Goal: Information Seeking & Learning: Learn about a topic

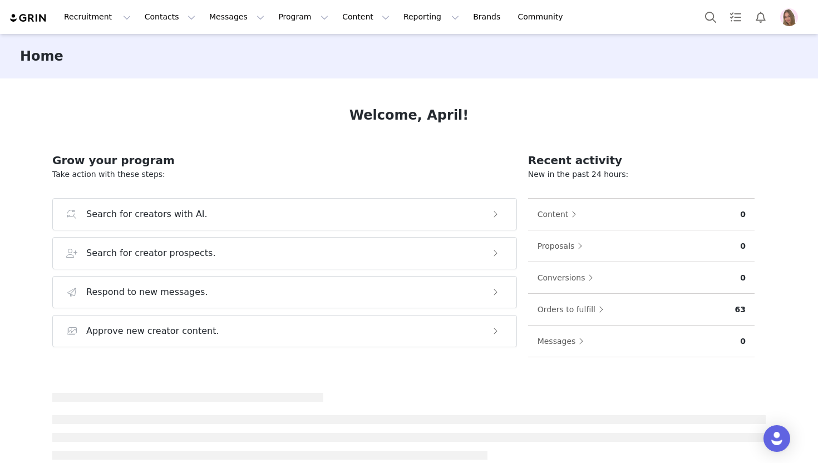
click at [788, 24] on img "Profile" at bounding box center [789, 17] width 18 height 18
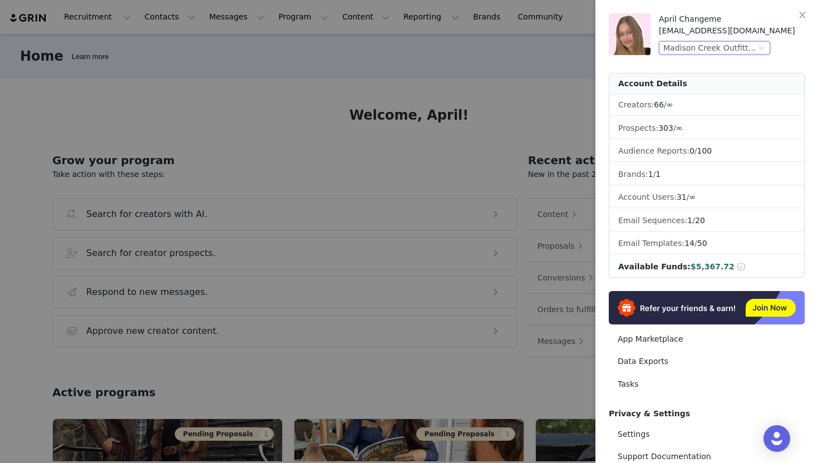
click at [756, 48] on div "Madison Creek Outfitters (Joybyte)" at bounding box center [714, 47] width 111 height 13
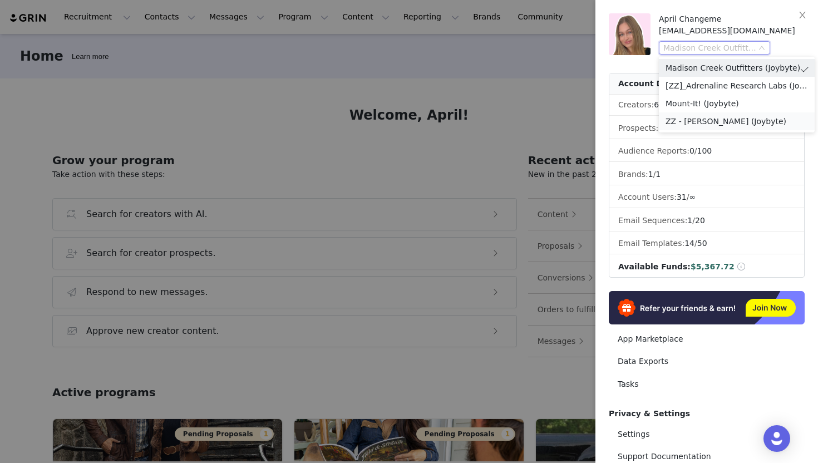
click at [731, 123] on li "ZZ - [PERSON_NAME] (Joybyte)" at bounding box center [737, 121] width 156 height 18
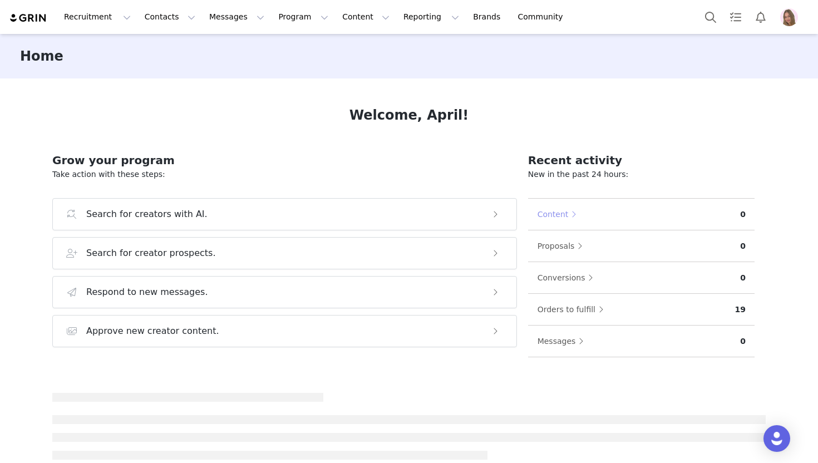
click at [544, 216] on button "Content" at bounding box center [560, 214] width 46 height 18
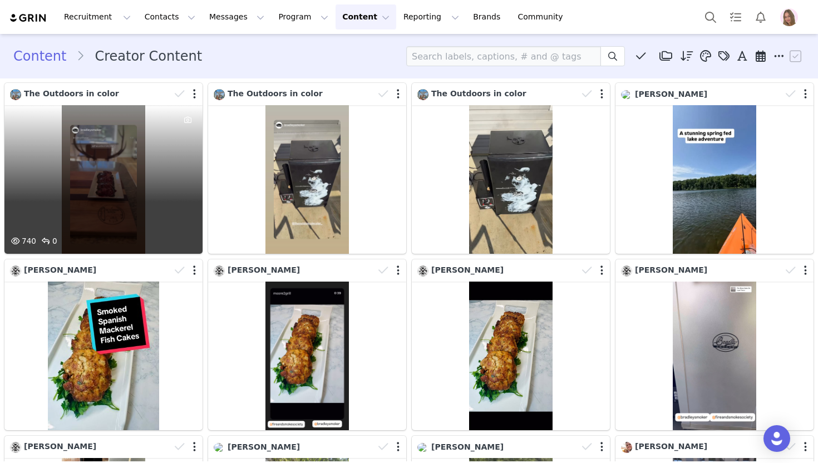
click at [151, 182] on div "740 0" at bounding box center [103, 179] width 198 height 148
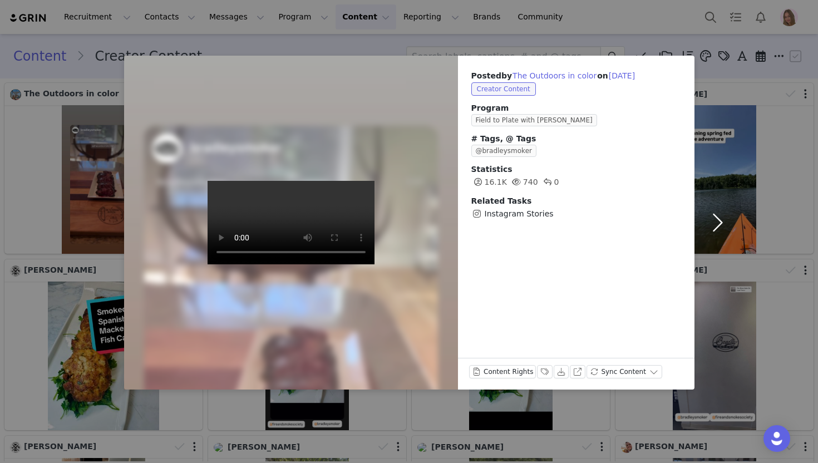
click at [726, 80] on button "button" at bounding box center [717, 223] width 47 height 334
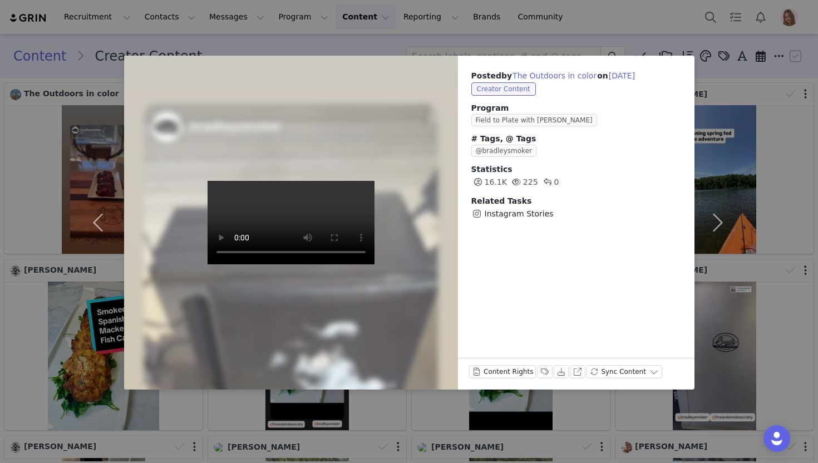
click at [787, 73] on div "Posted by The Outdoors in color on Sep 3, 2025 Creator Content Program Field to…" at bounding box center [409, 231] width 818 height 463
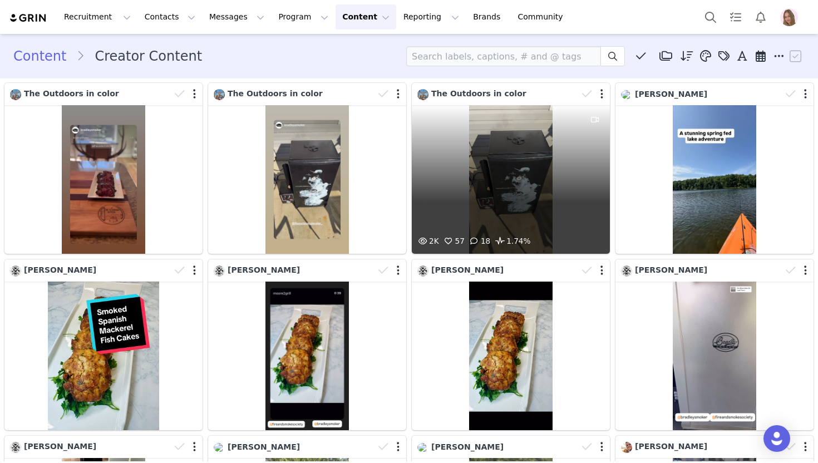
click at [475, 175] on div "2K 57 18 1.74%" at bounding box center [511, 179] width 198 height 148
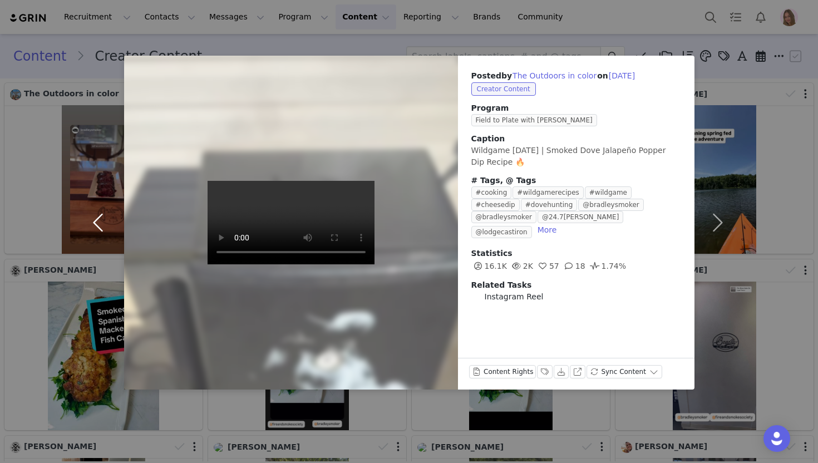
click at [83, 196] on button "button" at bounding box center [100, 223] width 47 height 334
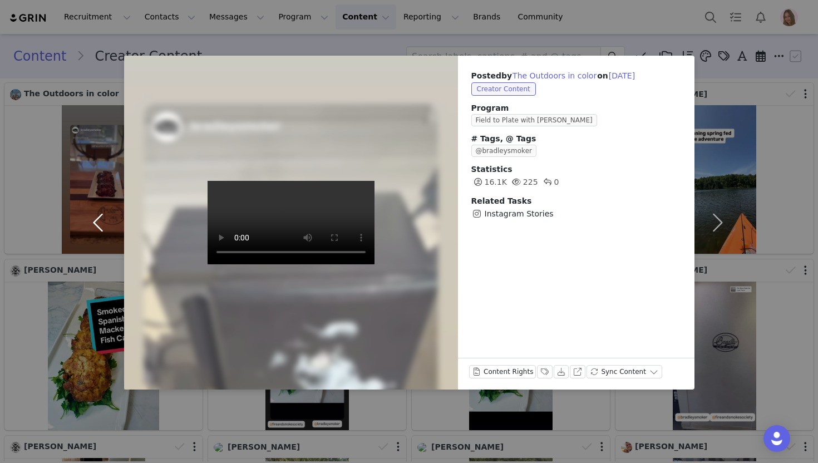
click at [111, 160] on button "button" at bounding box center [100, 223] width 47 height 334
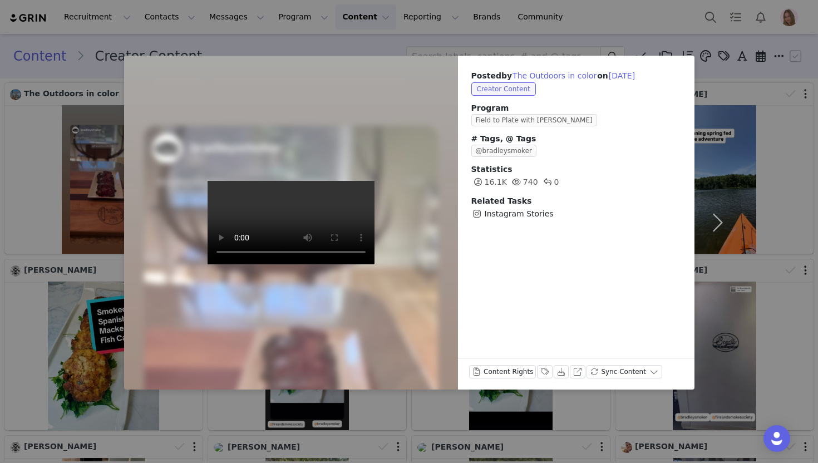
click at [769, 141] on div "Posted by The Outdoors in color on Sep 10, 2025 Creator Content Program Field t…" at bounding box center [409, 231] width 818 height 463
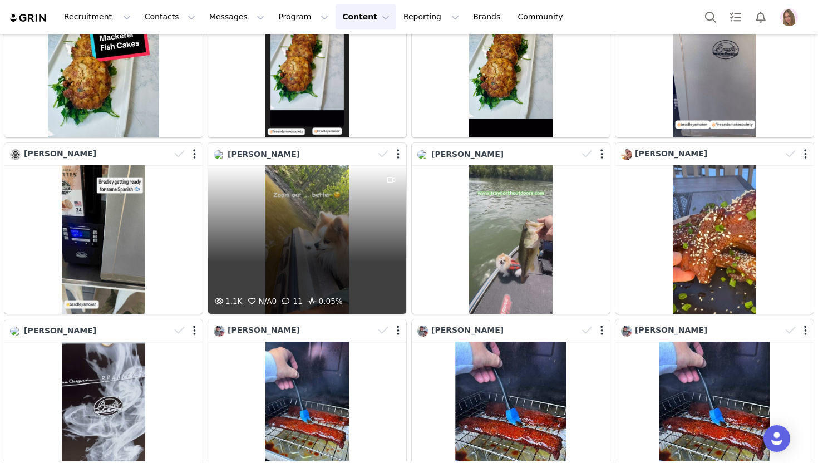
scroll to position [439, 0]
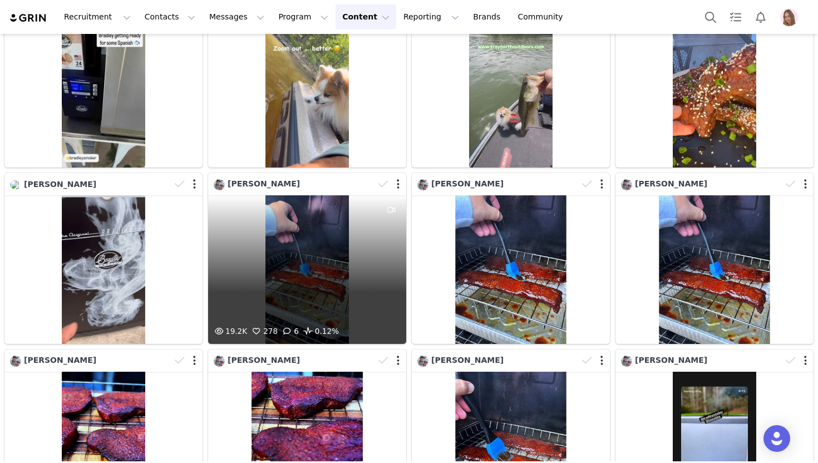
click at [298, 273] on div "19.2K 278 6 0.12%" at bounding box center [307, 269] width 198 height 148
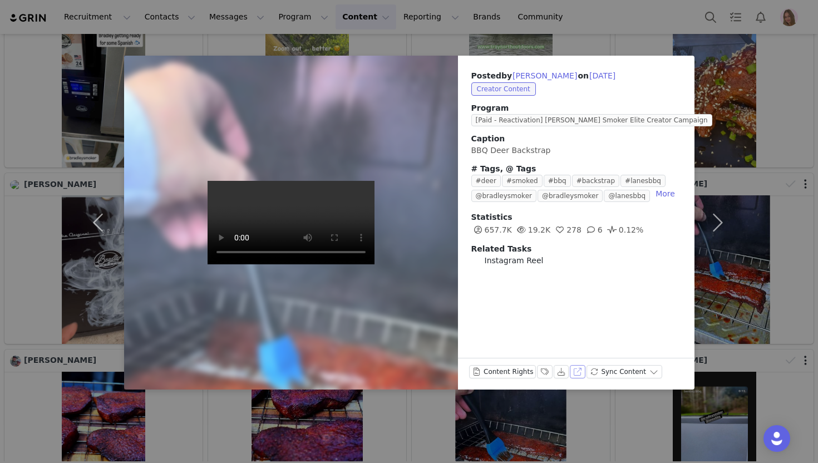
click at [576, 372] on button "View on Instagram" at bounding box center [578, 371] width 16 height 13
click at [727, 107] on button "button" at bounding box center [717, 223] width 47 height 334
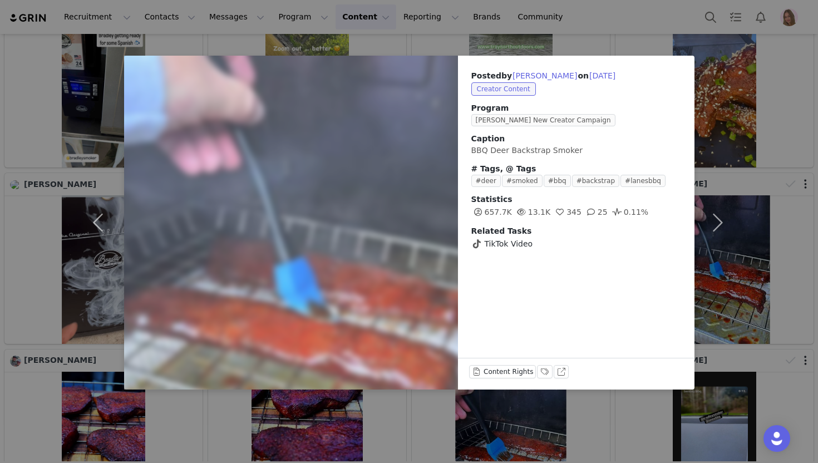
click at [750, 85] on div "Posted by Chris Bentley on Apr 14, 2025 Creator Content Program Bradley Smoker …" at bounding box center [409, 231] width 818 height 463
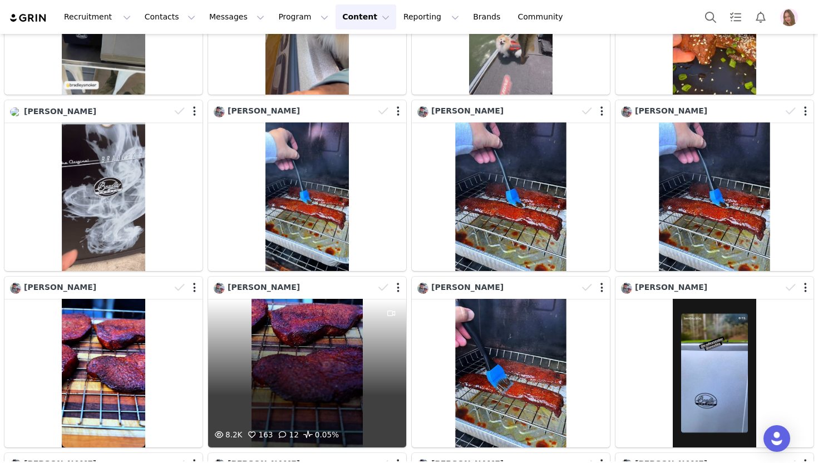
scroll to position [575, 0]
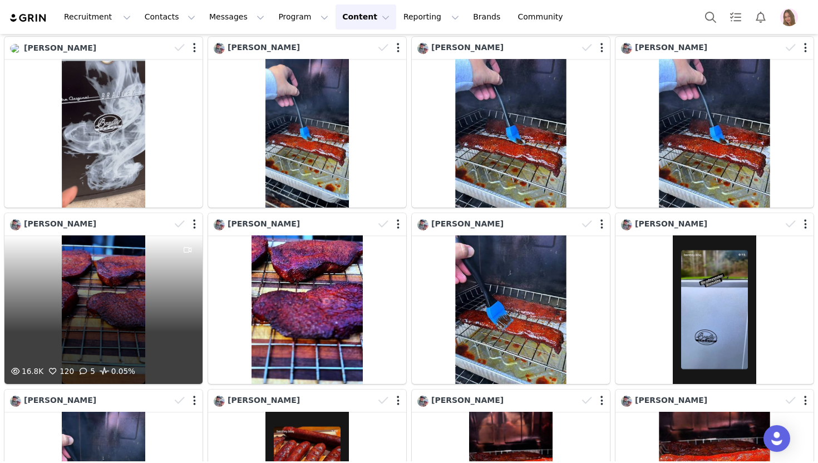
click at [111, 296] on div "16.8K 120 5 0.05%" at bounding box center [103, 309] width 198 height 148
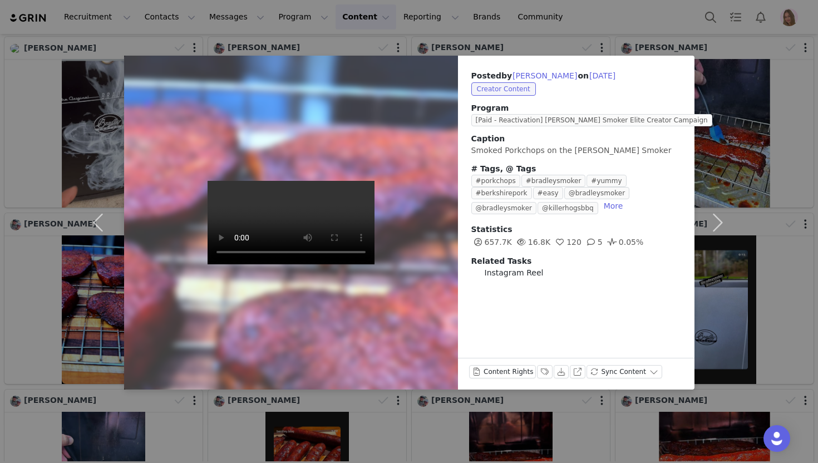
click at [745, 97] on div "Posted by Chris Bentley on Apr 10, 2025 Creator Content Program [Paid - Reactiv…" at bounding box center [409, 231] width 818 height 463
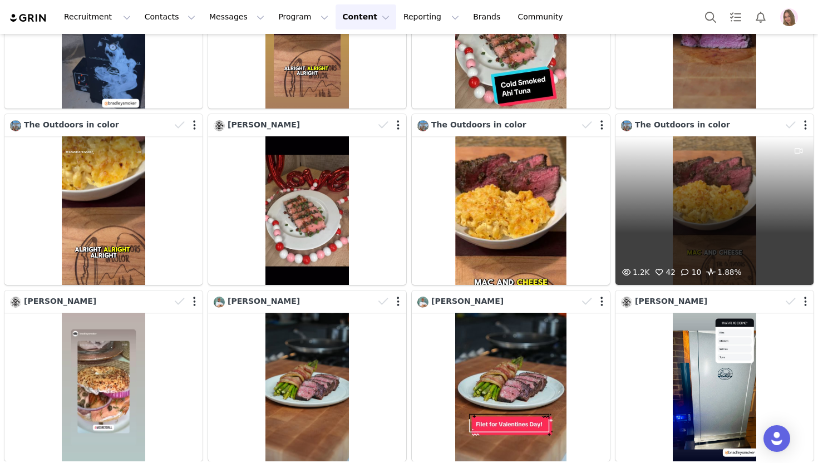
scroll to position [1989, 0]
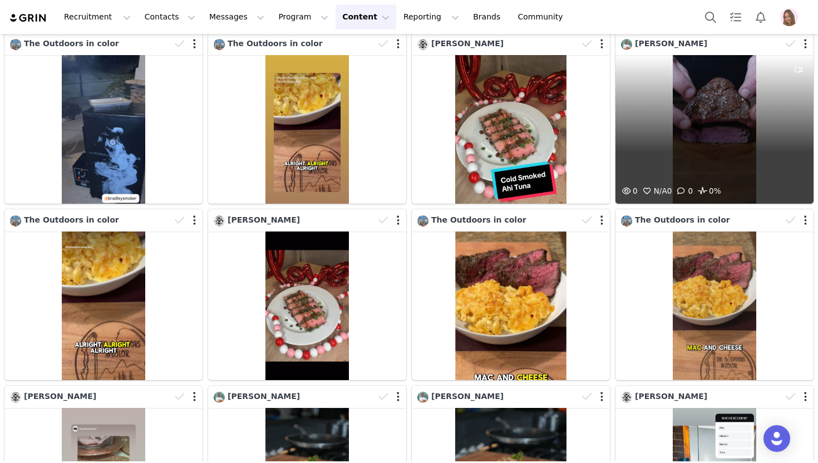
click at [742, 98] on div "0 N/A 0 0 0%" at bounding box center [714, 129] width 198 height 148
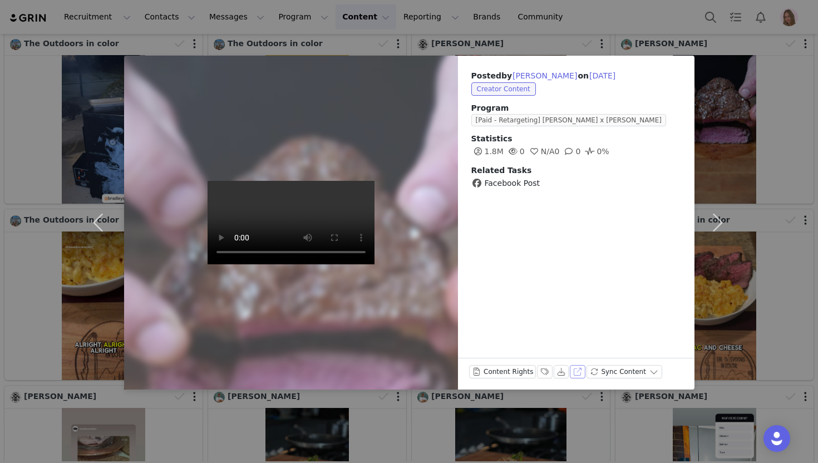
click at [576, 370] on button "View on Facebook" at bounding box center [578, 371] width 16 height 13
click at [739, 68] on button "button" at bounding box center [717, 223] width 47 height 334
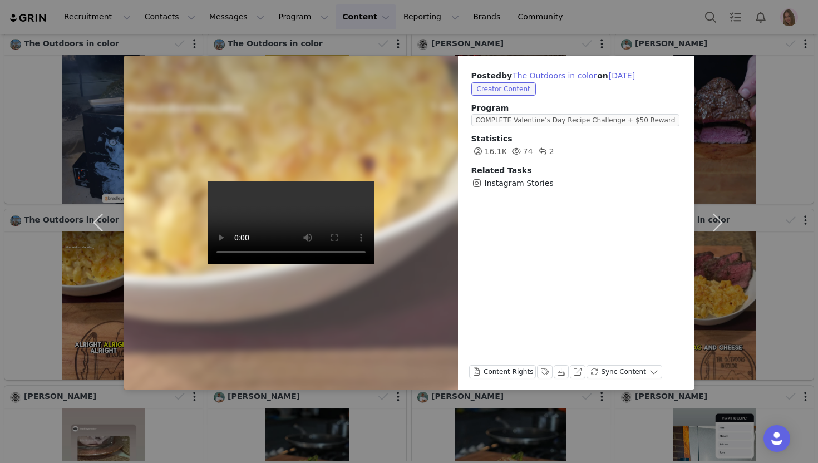
click at [776, 65] on div "Posted by The Outdoors in color on Feb 13, 2025 Creator Content Program COMPLET…" at bounding box center [409, 231] width 818 height 463
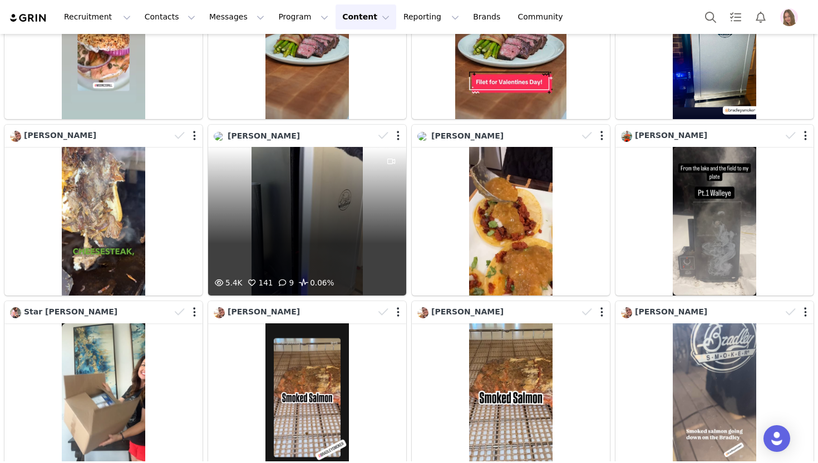
scroll to position [2427, 0]
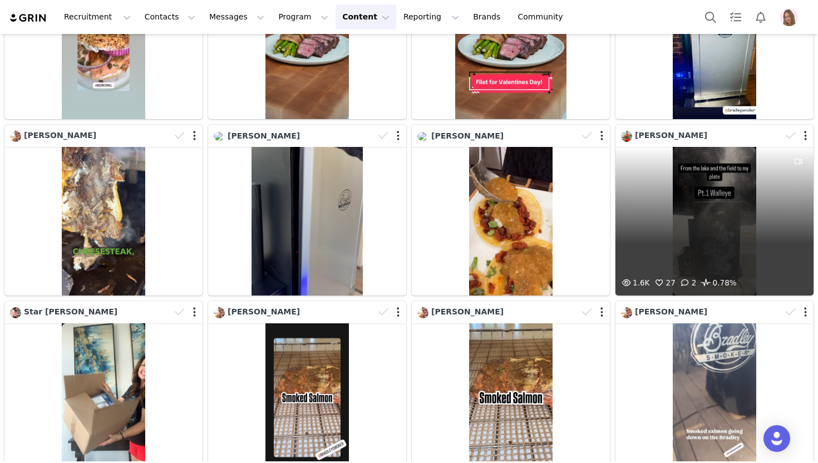
click at [783, 185] on div at bounding box center [798, 212] width 30 height 130
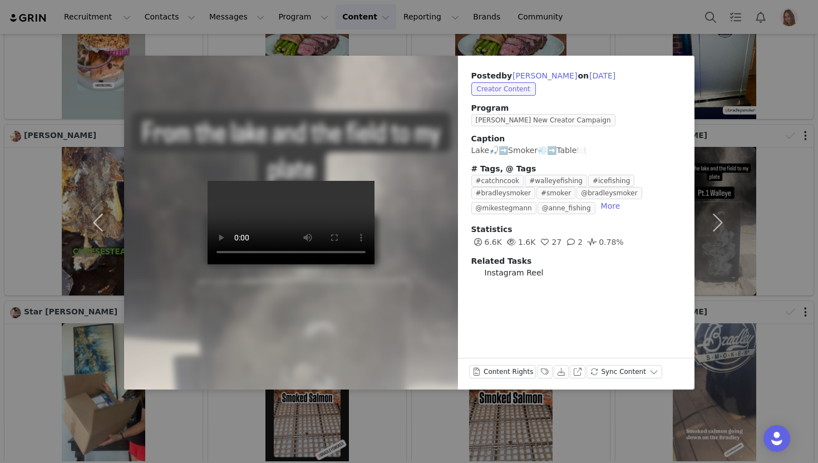
click at [586, 372] on div "Sync Content" at bounding box center [624, 374] width 76 height 18
click at [575, 371] on button "View on Instagram" at bounding box center [578, 371] width 16 height 13
click at [743, 81] on div "Posted by Max Lavoie on Feb 7, 2025 Creator Content Program Bradley Smoker New …" at bounding box center [409, 231] width 818 height 463
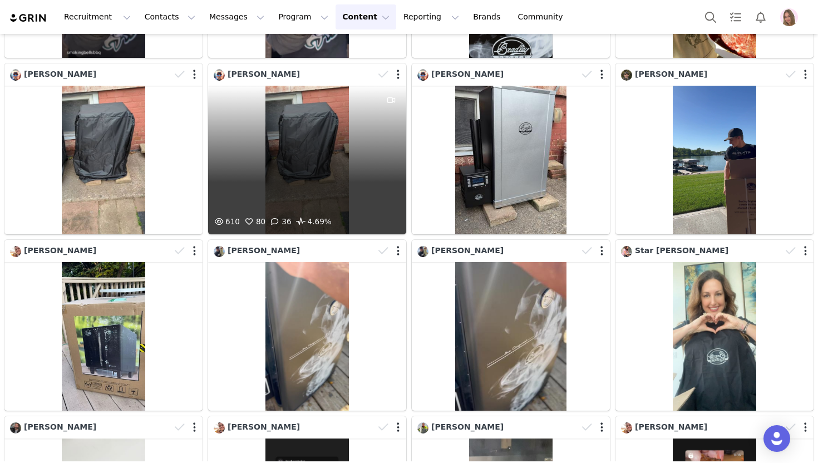
scroll to position [4572, 0]
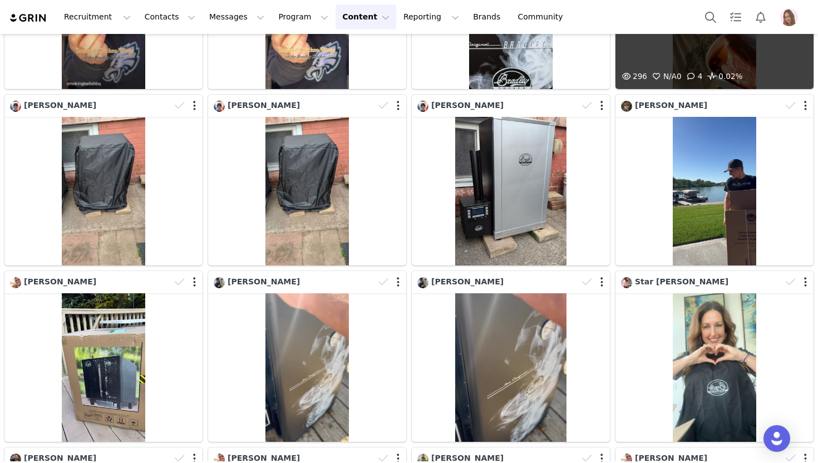
click at [684, 60] on div "296 N/A 0 4 0.02%" at bounding box center [714, 14] width 198 height 148
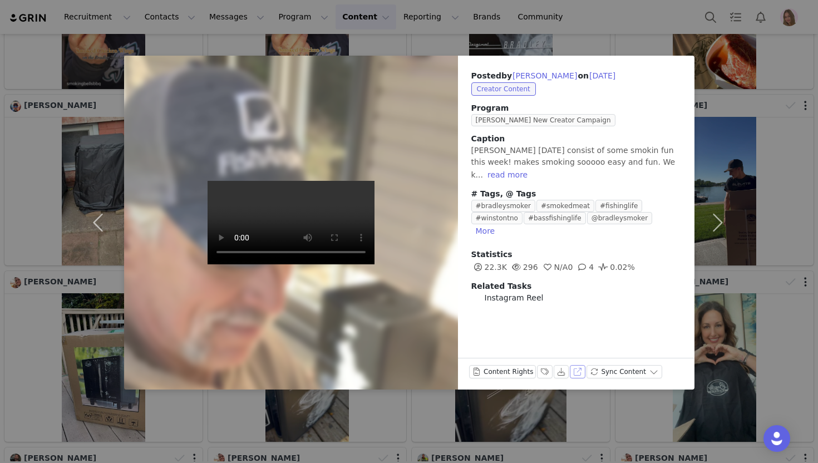
click at [571, 370] on button "View on Instagram" at bounding box center [578, 371] width 16 height 13
click at [790, 203] on div "Posted by Troy North on Nov 13, 2024 Creator Content Program Bradley Smoker New…" at bounding box center [409, 231] width 818 height 463
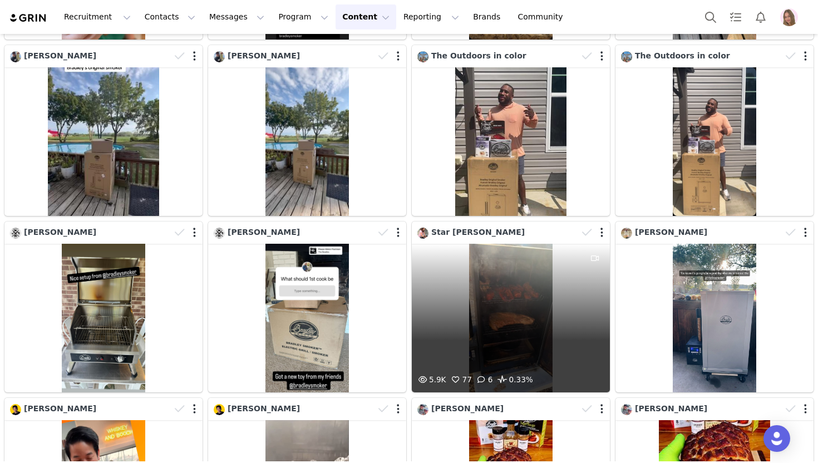
scroll to position [6989, 0]
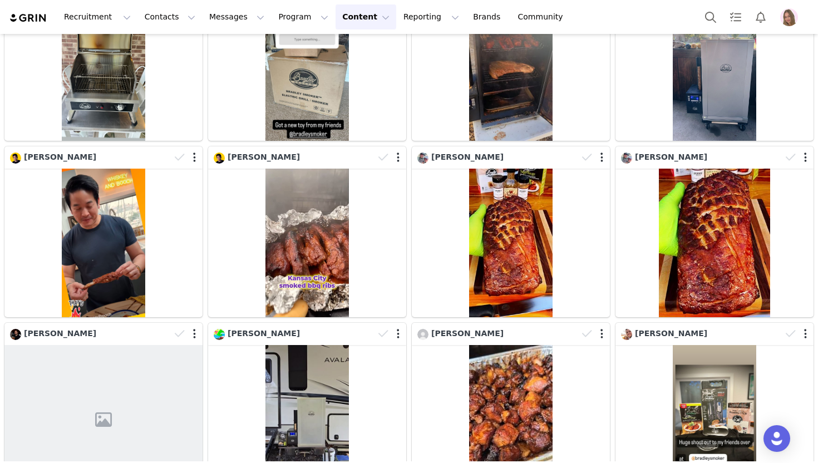
click at [345, 22] on button "Content Content" at bounding box center [365, 16] width 61 height 25
click at [343, 26] on button "Content Content" at bounding box center [365, 16] width 61 height 25
click at [347, 71] on p "Media Library" at bounding box center [347, 70] width 53 height 12
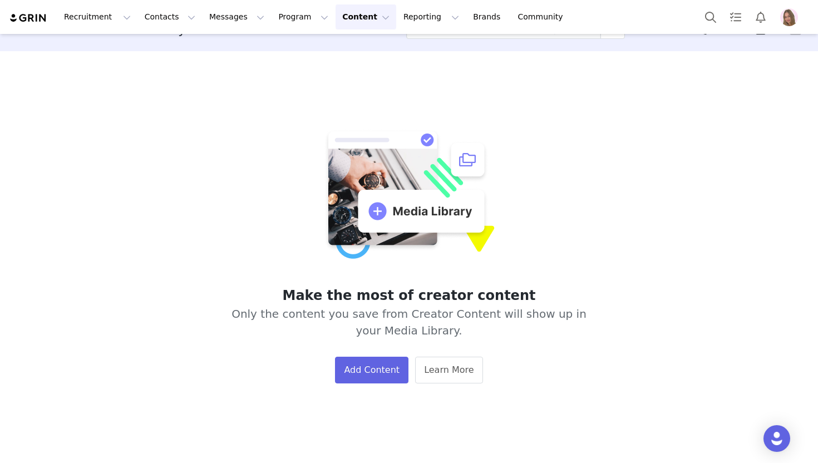
scroll to position [27, 0]
click at [335, 22] on button "Content Content" at bounding box center [365, 16] width 61 height 25
click at [331, 55] on link "Creator Content" at bounding box center [357, 49] width 88 height 21
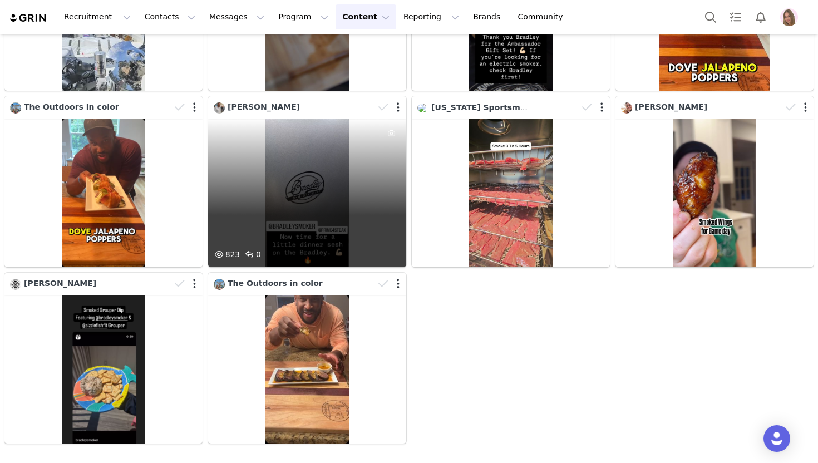
scroll to position [6344, 0]
